Goal: Information Seeking & Learning: Learn about a topic

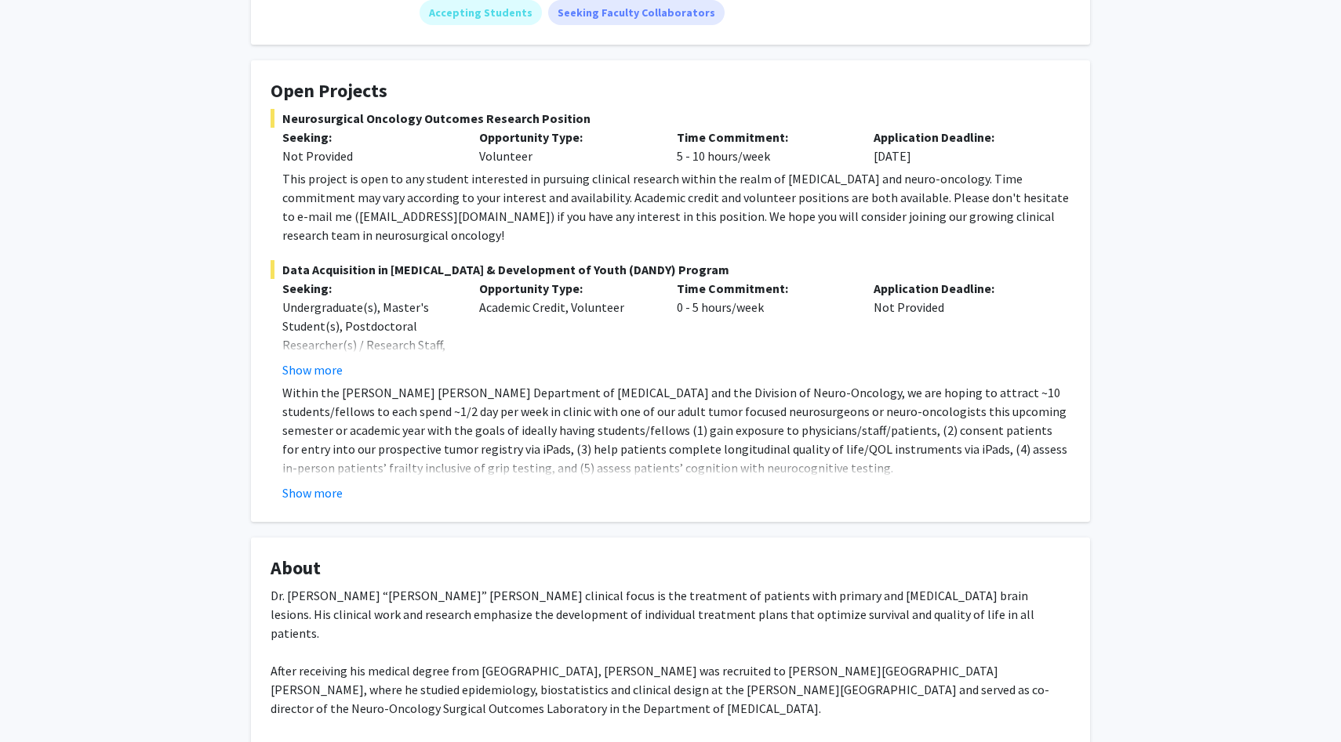
scroll to position [257, 0]
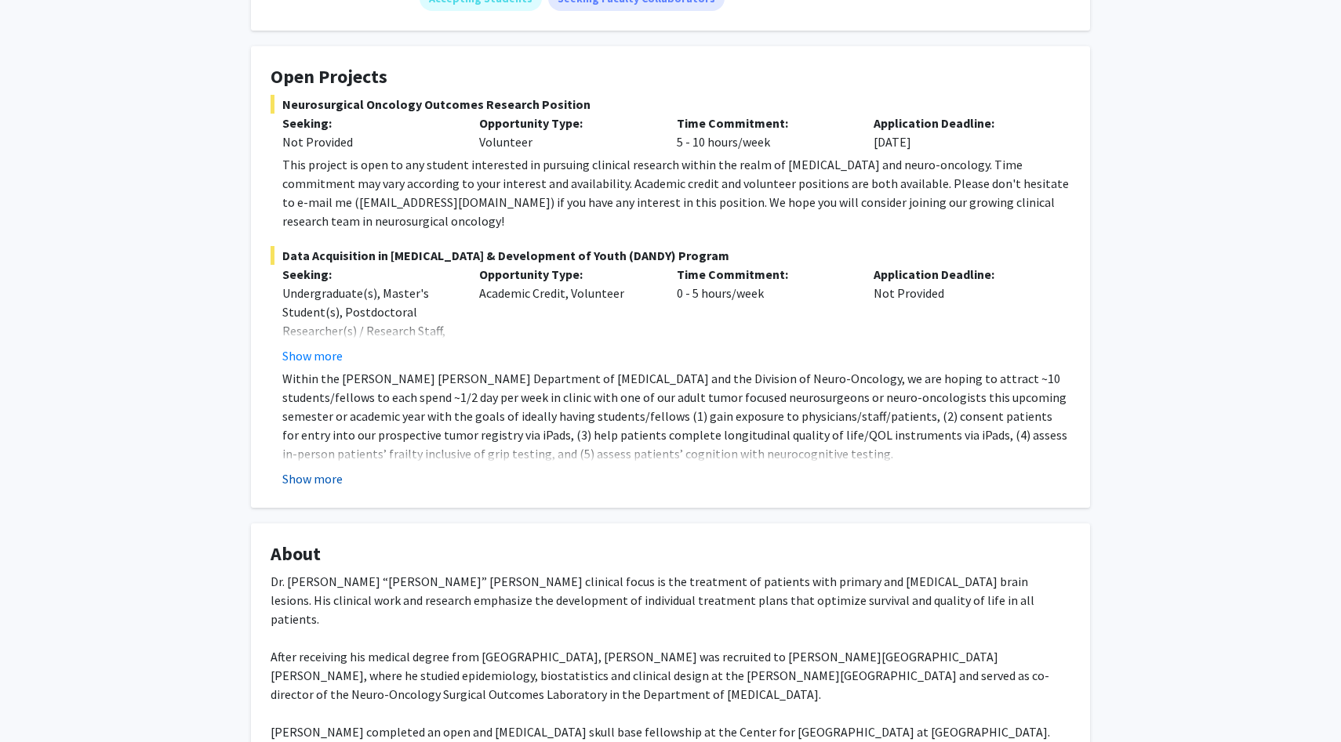
click at [312, 470] on button "Show more" at bounding box center [312, 479] width 60 height 19
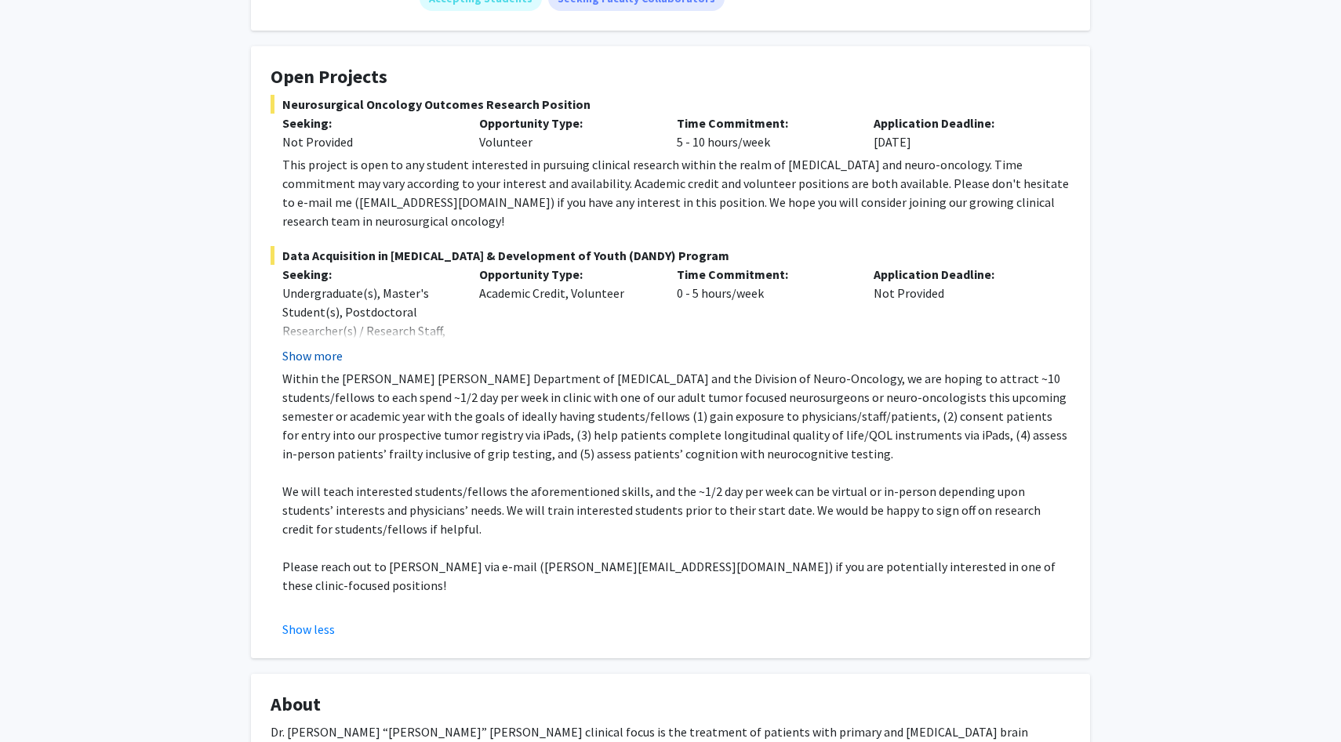
click at [330, 347] on button "Show more" at bounding box center [312, 356] width 60 height 19
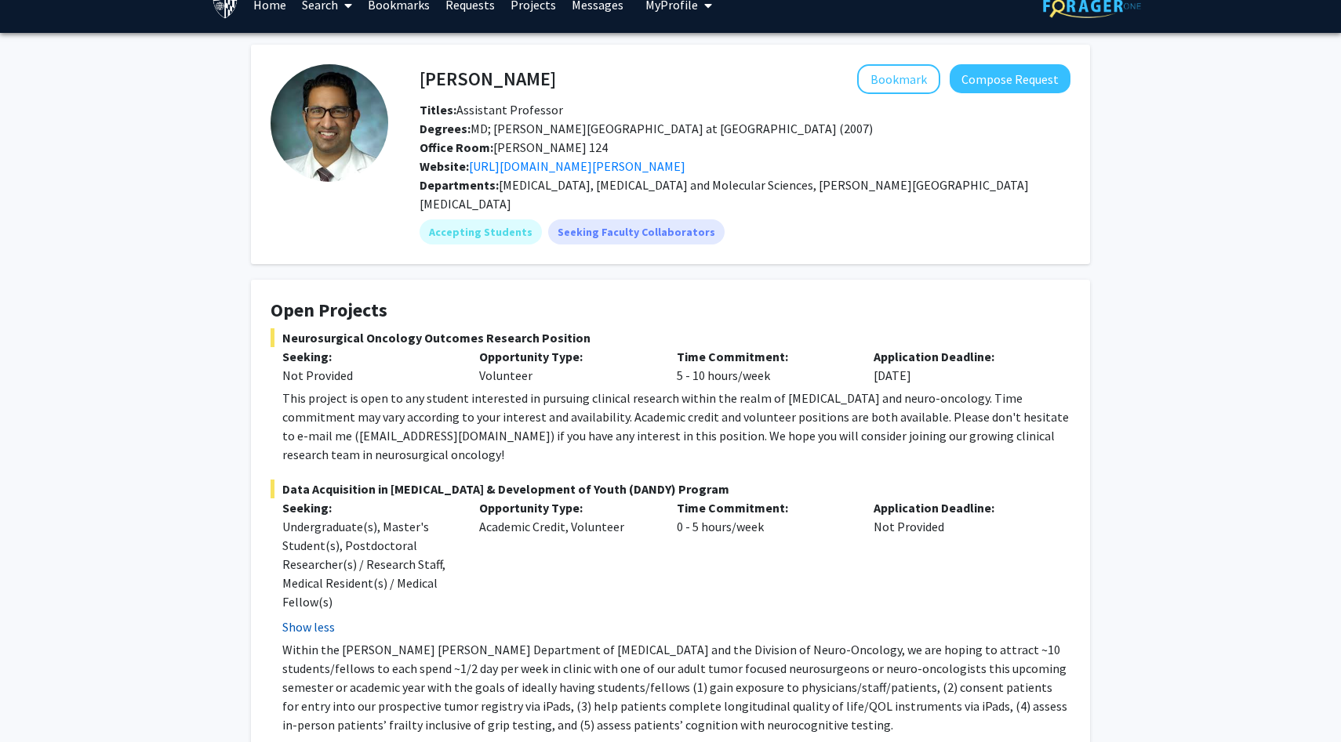
scroll to position [0, 0]
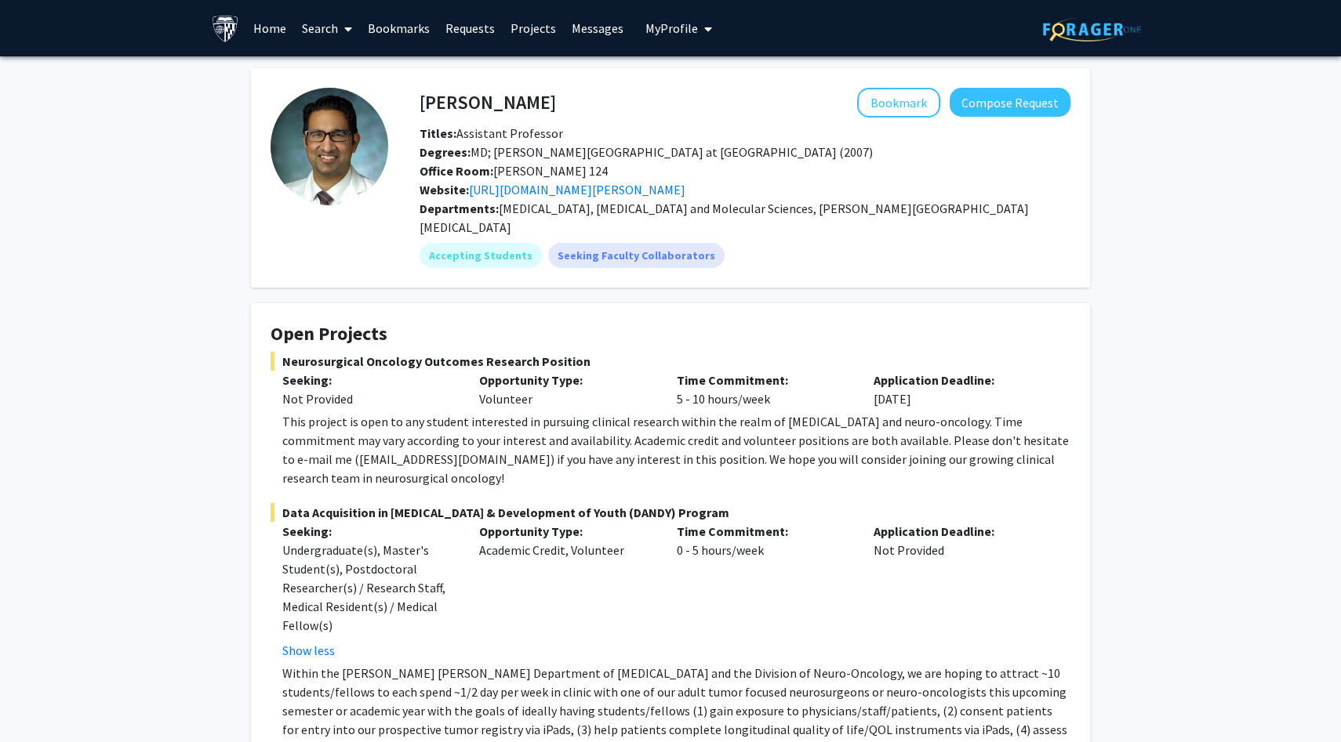
click at [519, 27] on link "Projects" at bounding box center [533, 28] width 61 height 55
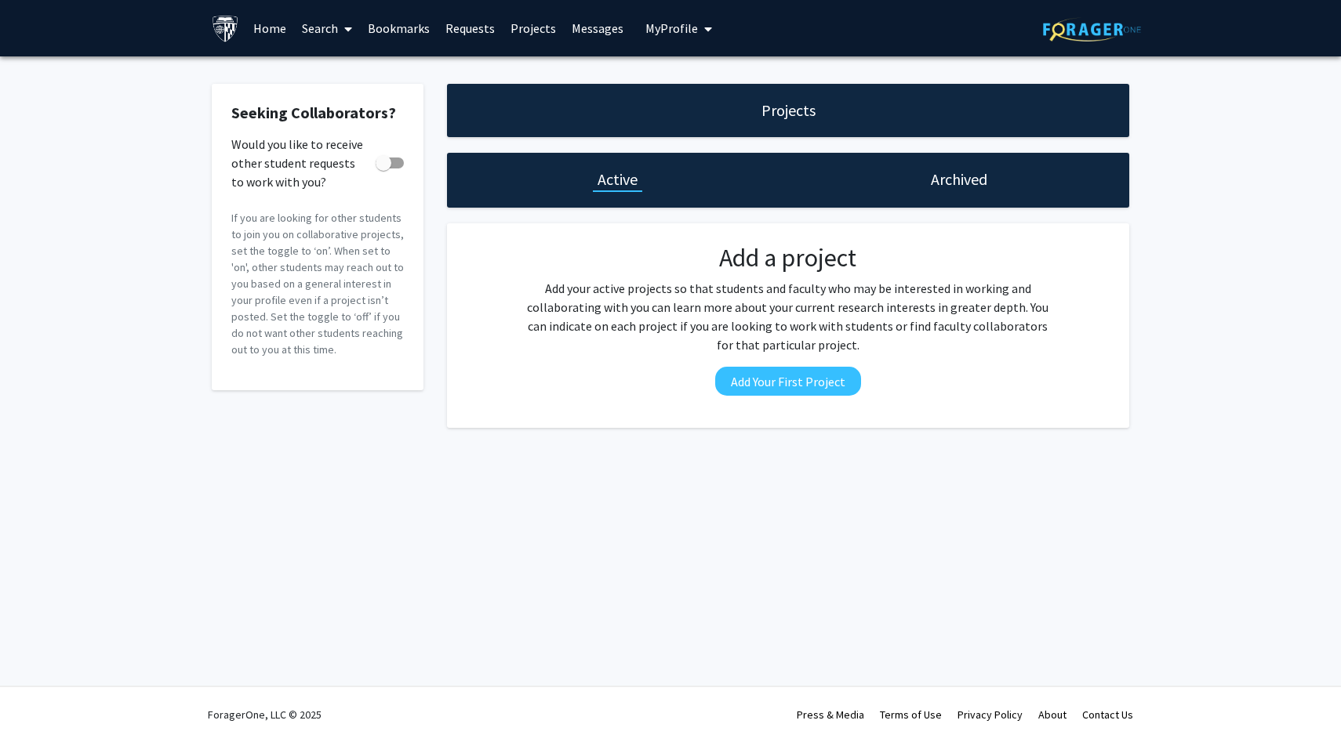
click at [324, 21] on link "Search" at bounding box center [327, 28] width 66 height 55
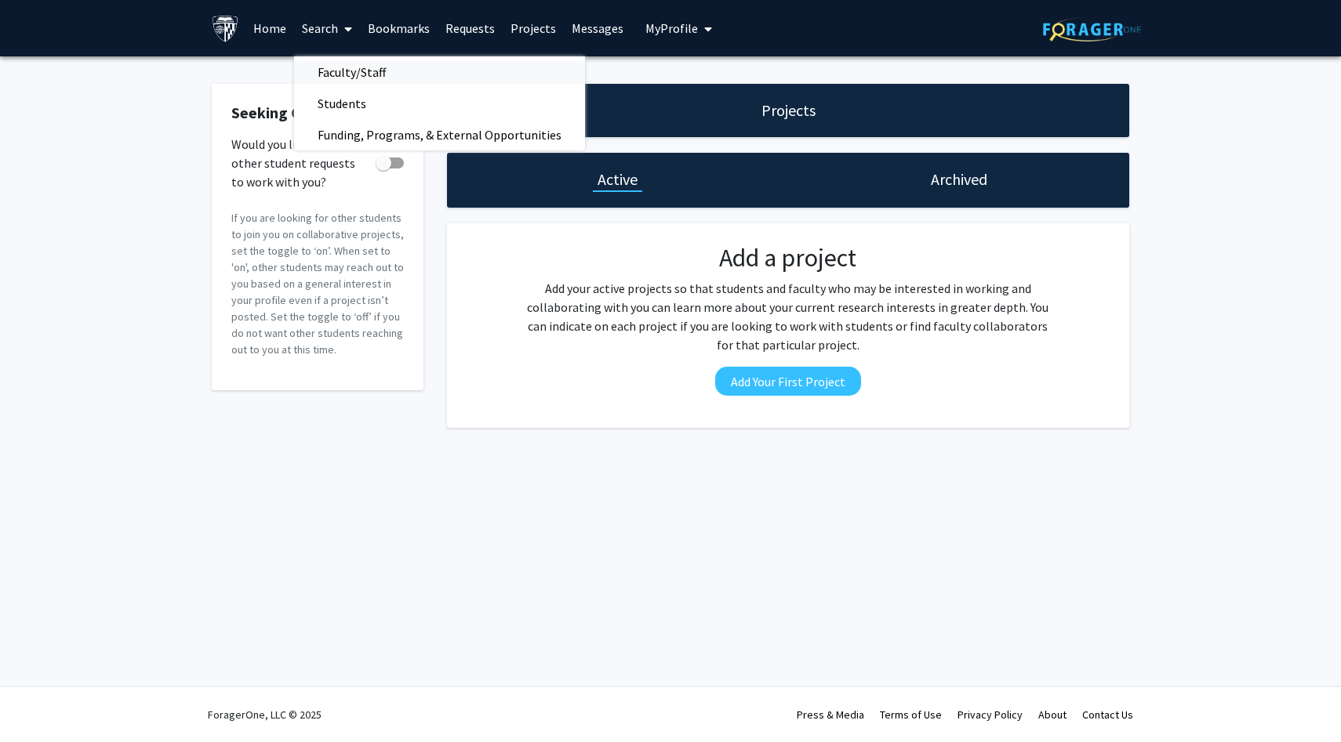
click at [344, 74] on span "Faculty/Staff" at bounding box center [351, 71] width 115 height 31
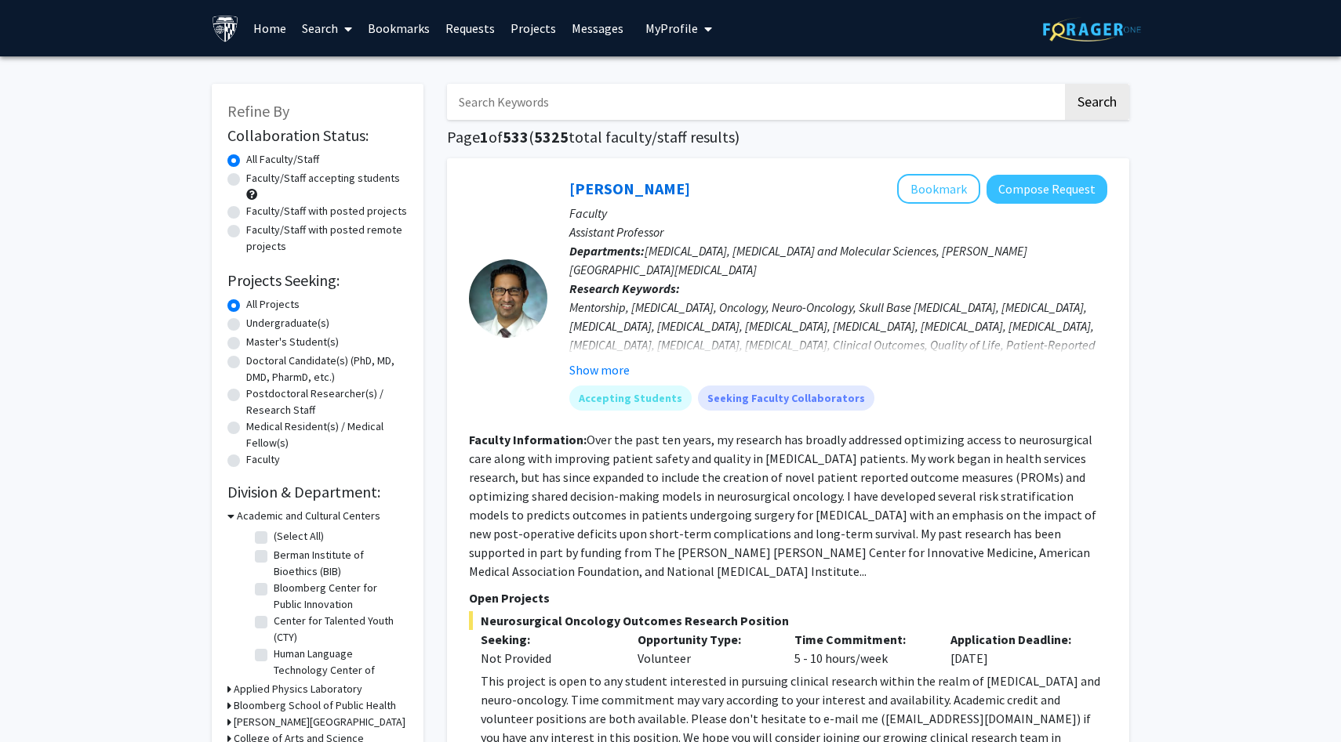
click at [273, 181] on label "Faculty/Staff accepting students" at bounding box center [323, 178] width 154 height 16
click at [256, 180] on input "Faculty/Staff accepting students" at bounding box center [251, 175] width 10 height 10
radio input "true"
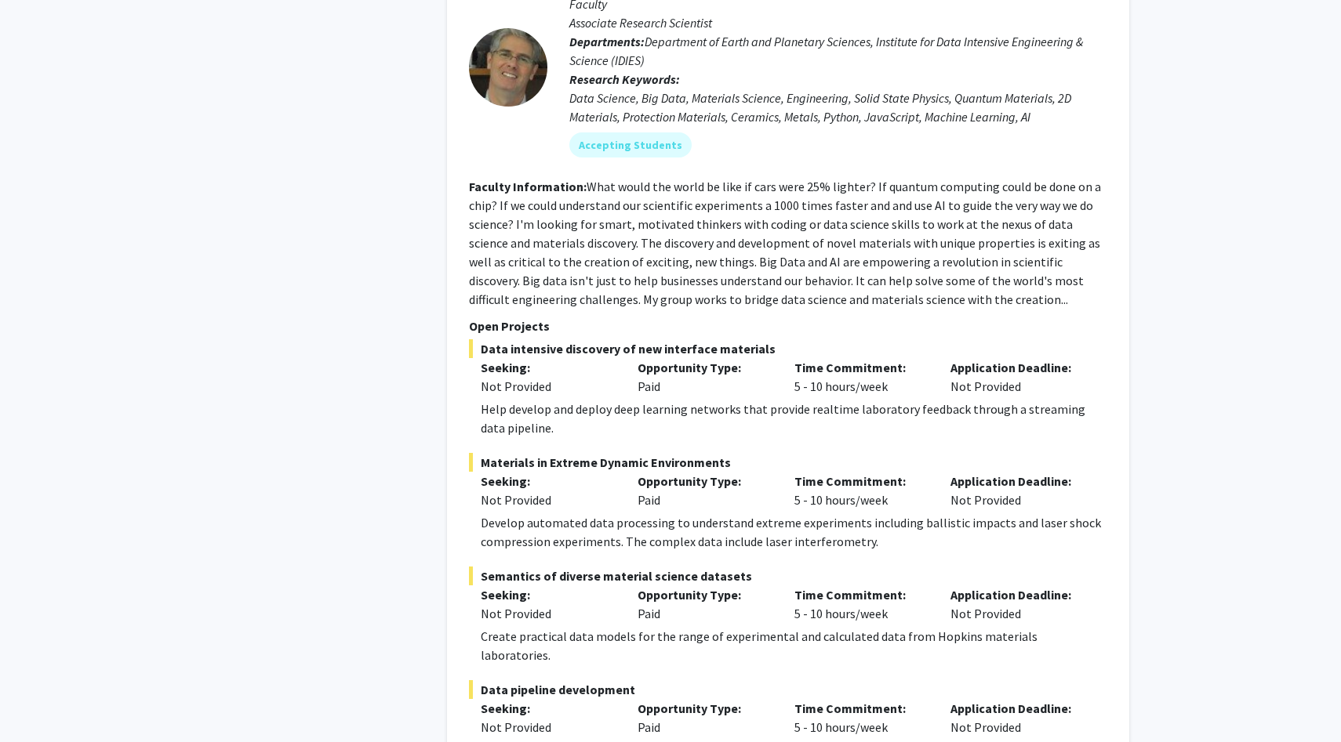
scroll to position [7941, 0]
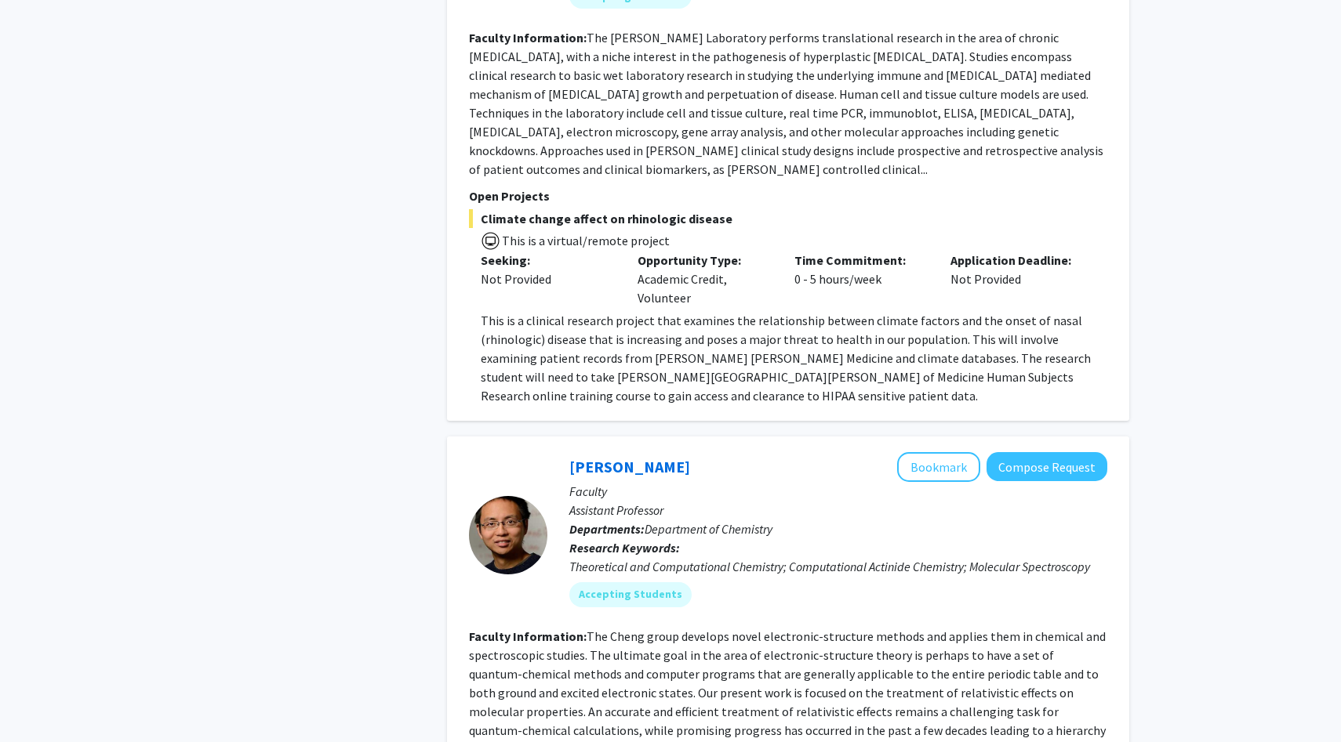
scroll to position [1125, 0]
